Goal: Use online tool/utility

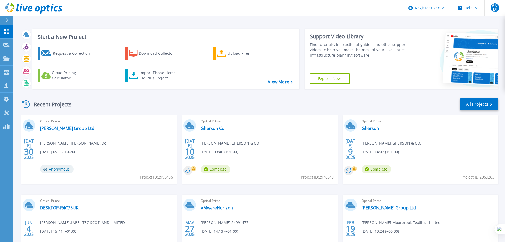
click at [8, 20] on icon at bounding box center [7, 20] width 3 height 4
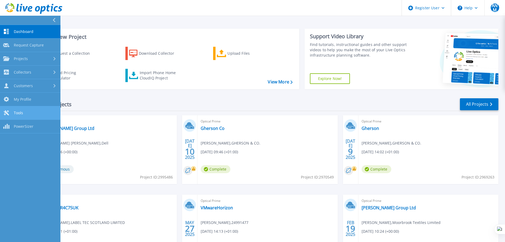
click at [30, 115] on link "Tools Tools" at bounding box center [30, 113] width 60 height 14
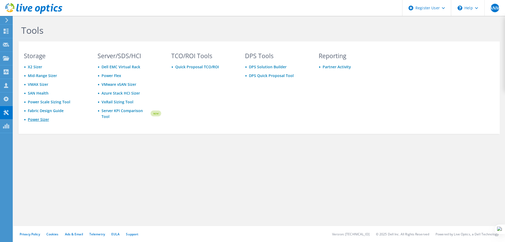
click at [41, 117] on link "Power Sizer" at bounding box center [38, 119] width 21 height 5
